Goal: Book appointment/travel/reservation

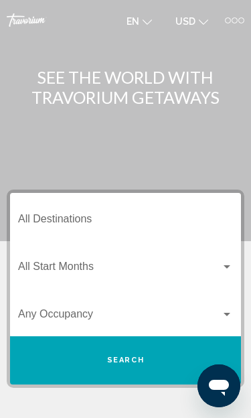
click at [154, 359] on button "Search" at bounding box center [125, 361] width 231 height 48
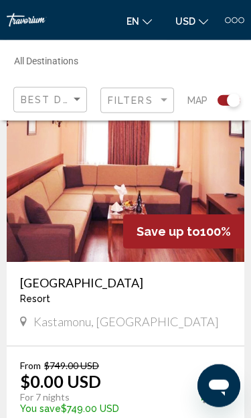
scroll to position [6160, 0]
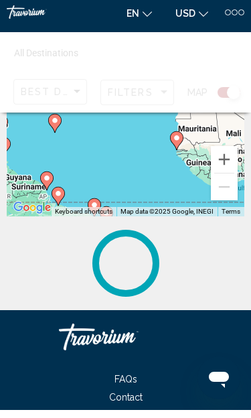
scroll to position [177, 0]
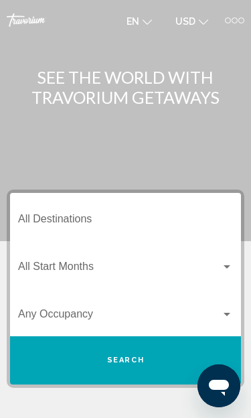
click at [160, 371] on button "Search" at bounding box center [125, 361] width 231 height 48
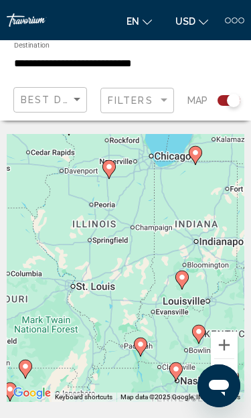
type input "**********"
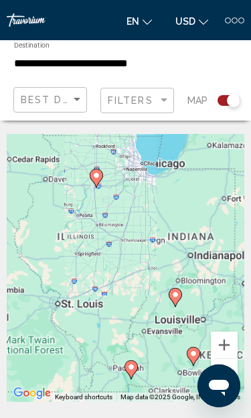
click at [195, 162] on div "To navigate, press the arrow keys. To activate drag with keyboard, press Alt + …" at bounding box center [126, 268] width 238 height 268
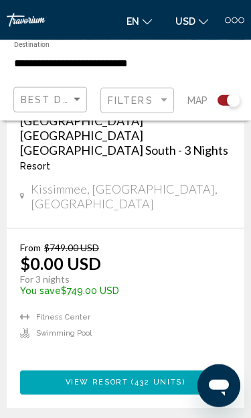
scroll to position [587, 0]
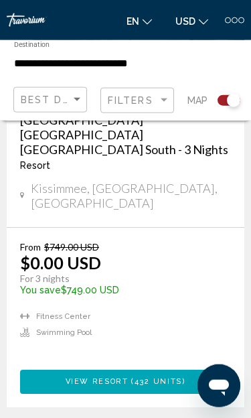
click at [231, 101] on div "Search widget" at bounding box center [233, 100] width 13 height 13
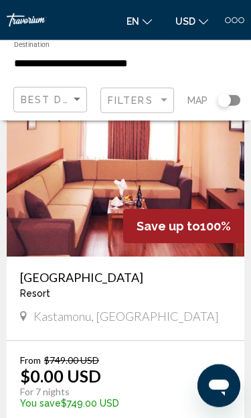
scroll to position [5873, 0]
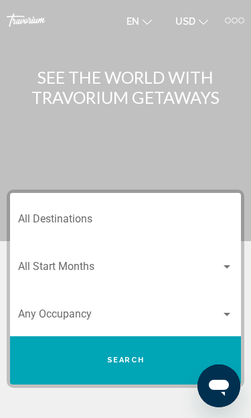
click at [202, 216] on input "Destination All Destinations" at bounding box center [125, 222] width 215 height 12
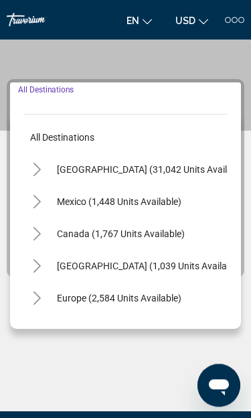
scroll to position [146, 0]
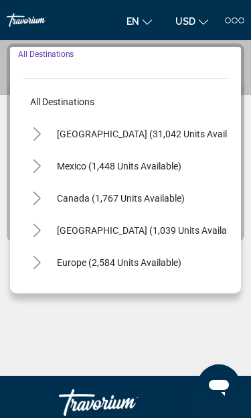
click at [166, 143] on button "[GEOGRAPHIC_DATA] (31,042 units available)" at bounding box center [152, 134] width 204 height 31
type input "**********"
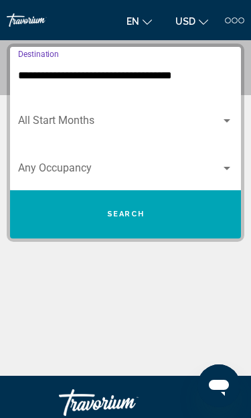
click at [221, 175] on span "Search widget" at bounding box center [119, 171] width 203 height 12
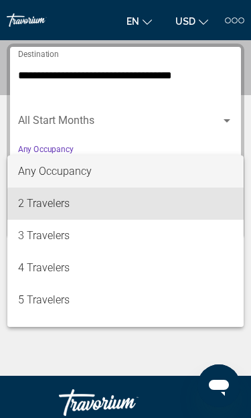
click at [150, 210] on span "2 Travelers" at bounding box center [125, 204] width 215 height 32
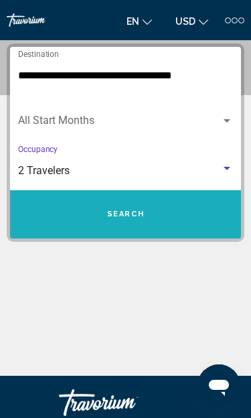
click at [172, 222] on button "Search" at bounding box center [125, 214] width 231 height 48
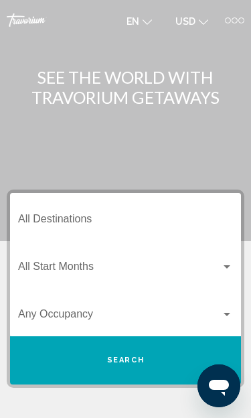
click at [170, 221] on input "Destination All Destinations" at bounding box center [125, 222] width 215 height 12
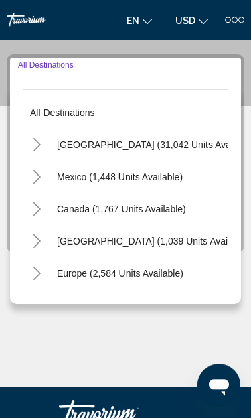
scroll to position [146, 0]
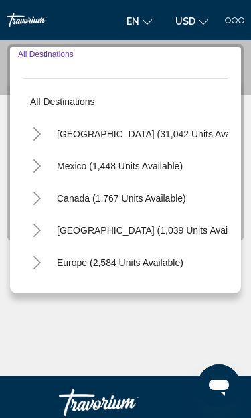
click at [166, 140] on button "[GEOGRAPHIC_DATA] (31,042 units available)" at bounding box center [156, 134] width 213 height 31
type input "**********"
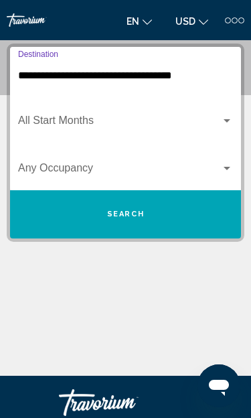
click at [224, 175] on div "Search widget" at bounding box center [125, 171] width 215 height 12
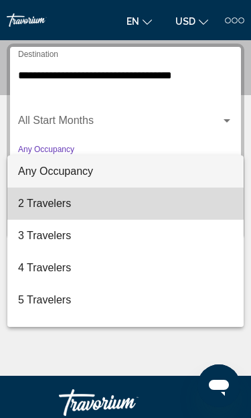
click at [124, 211] on span "2 Travelers" at bounding box center [125, 204] width 215 height 32
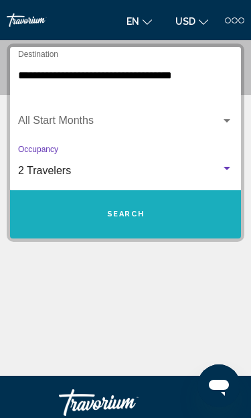
click at [166, 217] on button "Search" at bounding box center [125, 214] width 231 height 48
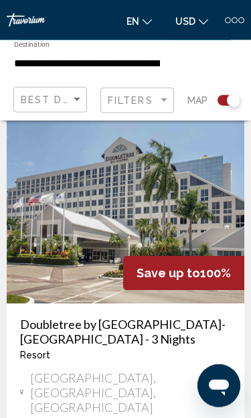
scroll to position [6167, 0]
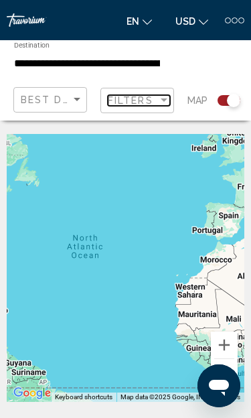
click at [162, 103] on div "Filter" at bounding box center [164, 100] width 12 height 11
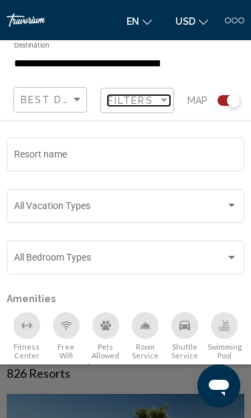
scroll to position [92, 0]
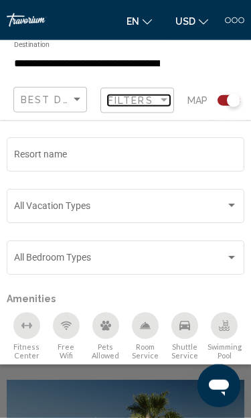
click at [166, 101] on div "Filter" at bounding box center [164, 100] width 7 height 3
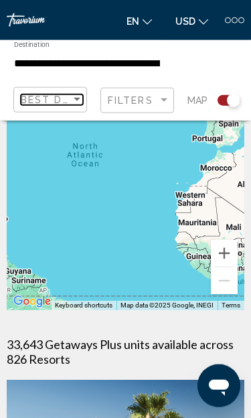
click at [75, 105] on div "Sort by" at bounding box center [77, 100] width 12 height 11
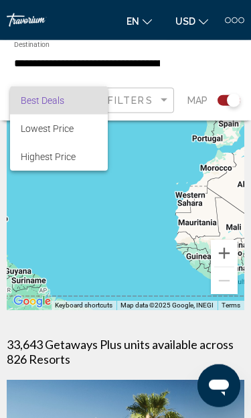
click at [204, 76] on div at bounding box center [125, 209] width 251 height 418
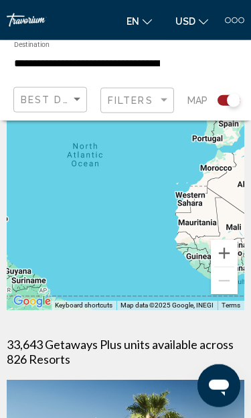
click at [227, 107] on div "Search widget" at bounding box center [224, 100] width 33 height 27
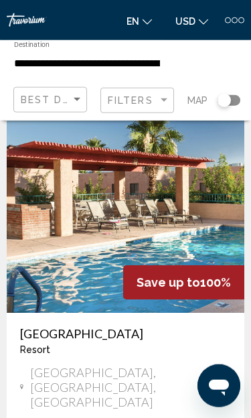
click at [229, 108] on div "Search widget" at bounding box center [224, 100] width 33 height 27
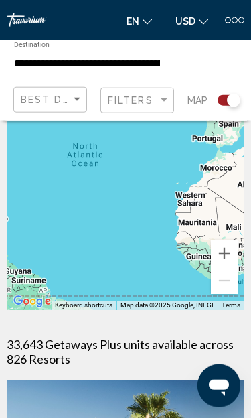
click at [229, 111] on div "Search widget" at bounding box center [224, 100] width 33 height 27
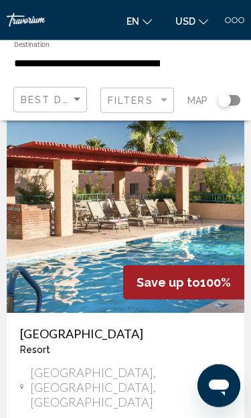
click at [233, 113] on div "Search widget" at bounding box center [224, 100] width 33 height 27
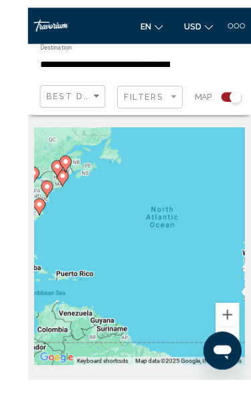
scroll to position [73, 0]
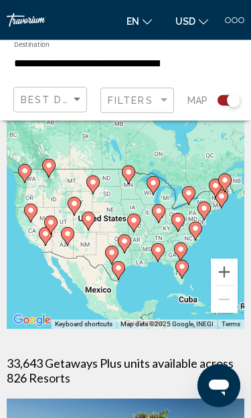
click at [164, 251] on div "To activate drag with keyboard, press Alt + Enter. Once in keyboard drag state,…" at bounding box center [126, 195] width 238 height 268
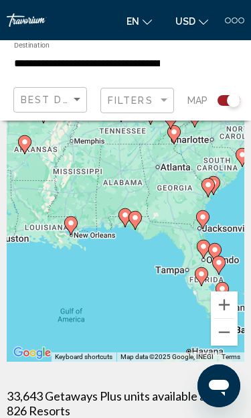
scroll to position [0, 0]
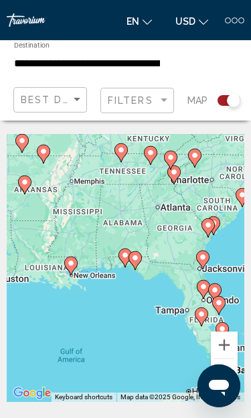
click at [235, 19] on div at bounding box center [235, 20] width 6 height 6
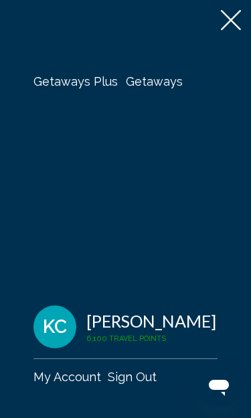
click at [160, 86] on span "Getaways" at bounding box center [154, 81] width 57 height 14
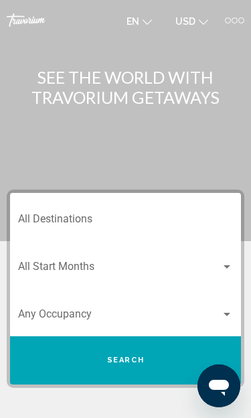
click at [176, 227] on input "Destination All Destinations" at bounding box center [125, 222] width 215 height 12
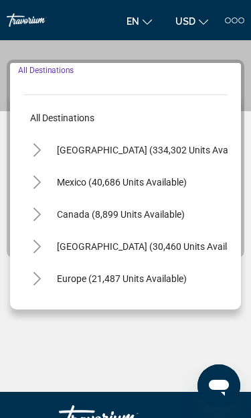
scroll to position [146, 0]
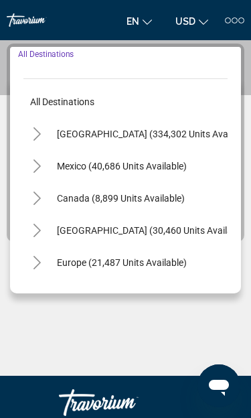
click at [170, 141] on button "[GEOGRAPHIC_DATA] (334,302 units available)" at bounding box center [155, 134] width 210 height 31
type input "**********"
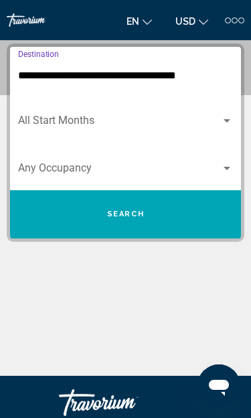
click at [229, 129] on div "Search widget" at bounding box center [125, 123] width 215 height 12
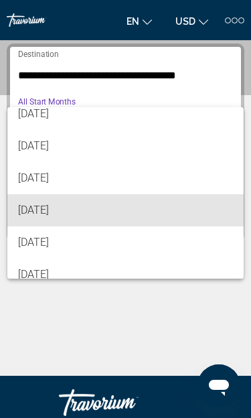
scroll to position [42, 0]
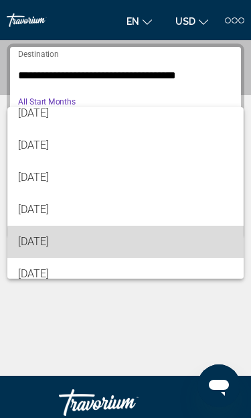
click at [148, 248] on span "[DATE]" at bounding box center [125, 242] width 215 height 32
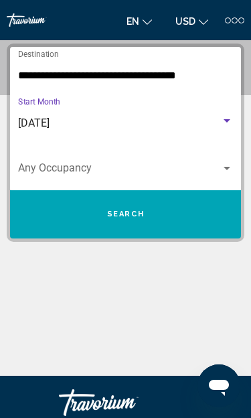
click at [226, 174] on div "Search widget" at bounding box center [125, 171] width 215 height 12
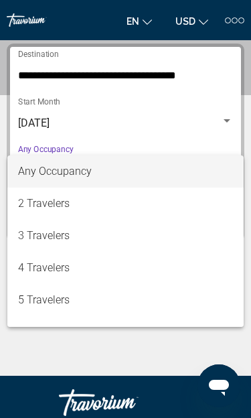
click at [154, 211] on span "2 Travelers" at bounding box center [125, 204] width 215 height 32
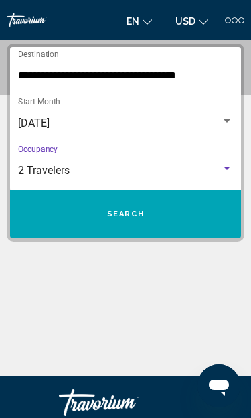
click at [164, 217] on button "Search" at bounding box center [125, 214] width 231 height 48
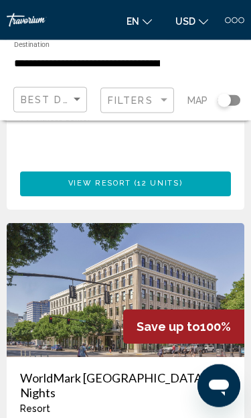
scroll to position [4809, 0]
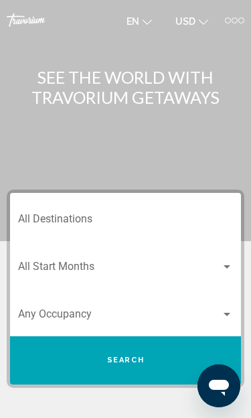
click at [178, 227] on input "Destination All Destinations" at bounding box center [125, 222] width 215 height 12
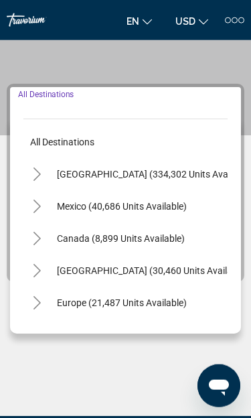
scroll to position [146, 0]
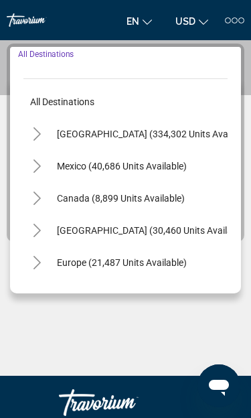
click at [174, 146] on button "[GEOGRAPHIC_DATA] (334,302 units available)" at bounding box center [155, 134] width 210 height 31
type input "**********"
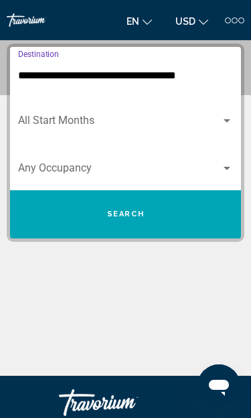
click at [220, 127] on span "Search widget" at bounding box center [119, 123] width 203 height 12
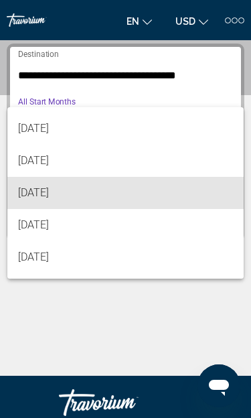
scroll to position [60, 0]
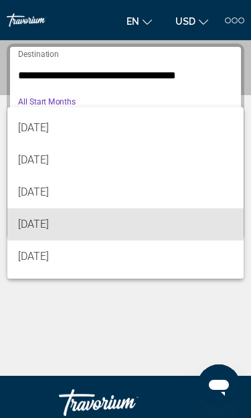
click at [142, 233] on span "[DATE]" at bounding box center [125, 225] width 215 height 32
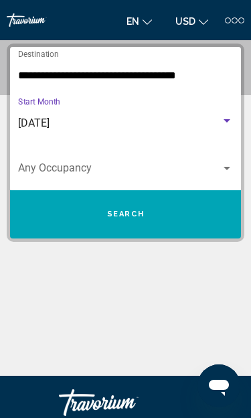
click at [227, 174] on div "Search widget" at bounding box center [125, 171] width 215 height 12
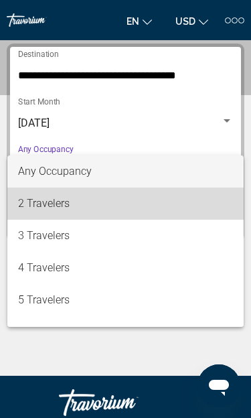
click at [143, 214] on span "2 Travelers" at bounding box center [125, 204] width 215 height 32
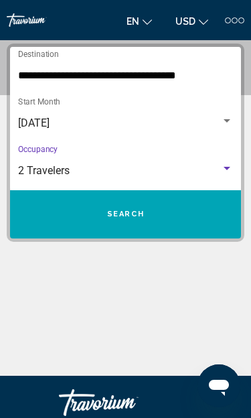
click at [166, 225] on button "Search" at bounding box center [125, 214] width 231 height 48
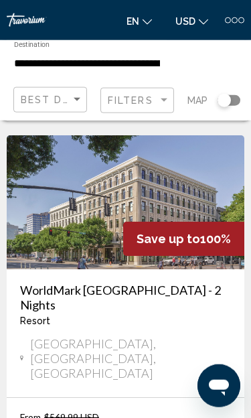
scroll to position [4893, 0]
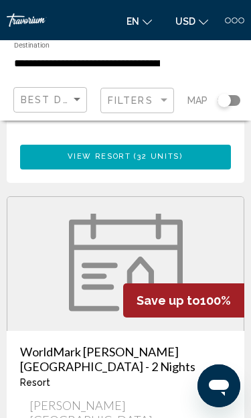
scroll to position [4924, 0]
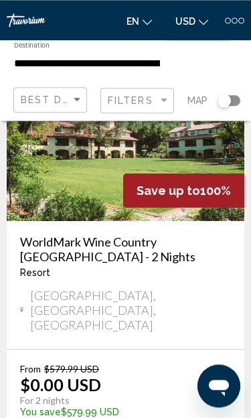
scroll to position [5027, 0]
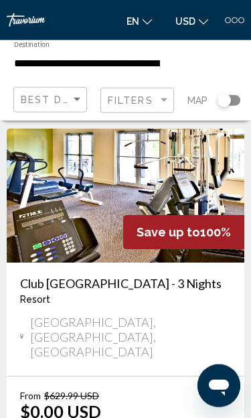
scroll to position [4717, 0]
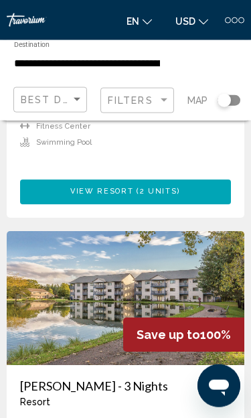
scroll to position [4808, 0]
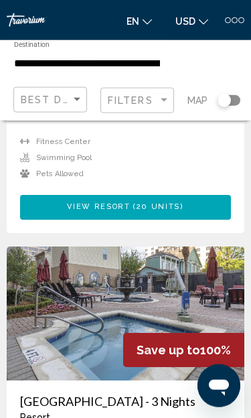
scroll to position [4976, 0]
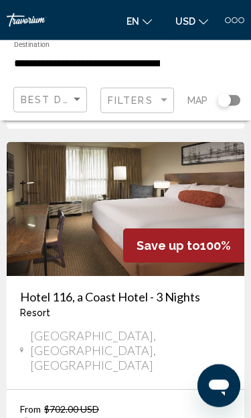
scroll to position [4913, 0]
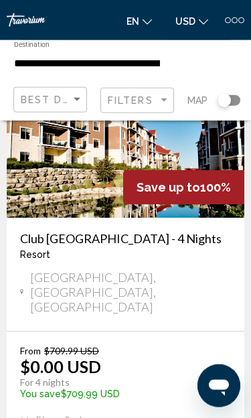
scroll to position [4957, 0]
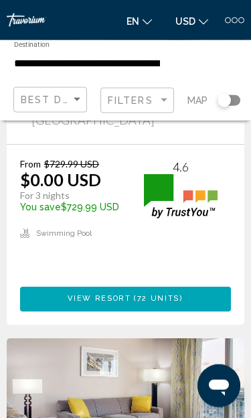
scroll to position [4732, 0]
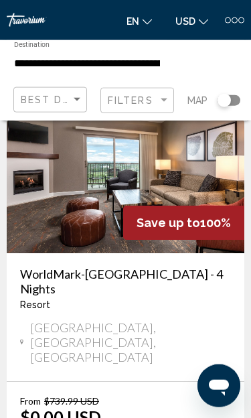
scroll to position [4864, 0]
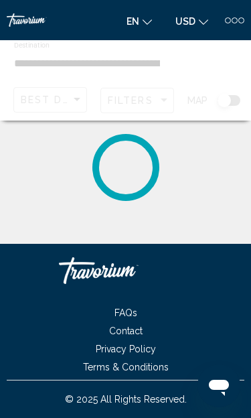
click at [219, 227] on div "**********" at bounding box center [125, 256] width 251 height 244
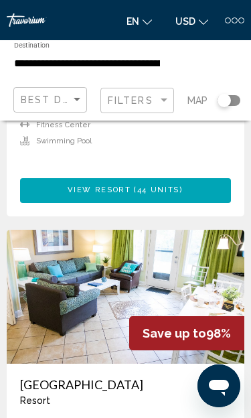
scroll to position [4884, 0]
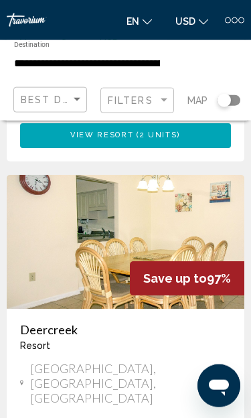
scroll to position [4829, 0]
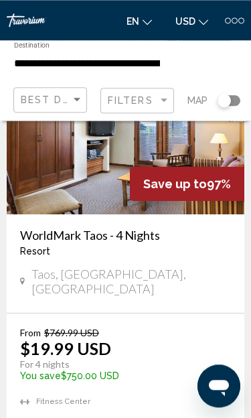
scroll to position [1907, 0]
